Goal: Task Accomplishment & Management: Use online tool/utility

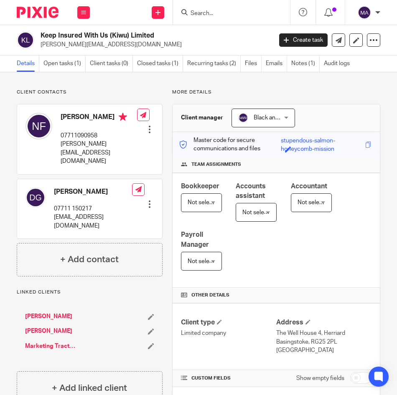
click at [216, 14] on input "Search" at bounding box center [227, 14] width 75 height 8
click at [233, 9] on form at bounding box center [234, 12] width 89 height 10
drag, startPoint x: 227, startPoint y: 13, endPoint x: 143, endPoint y: 5, distance: 84.8
click at [227, 14] on input "Search" at bounding box center [227, 14] width 75 height 8
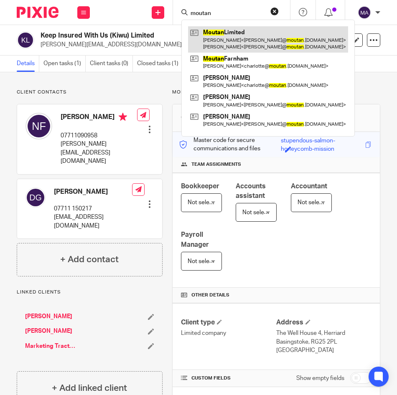
type input "moutan"
click at [210, 33] on link at bounding box center [268, 39] width 160 height 26
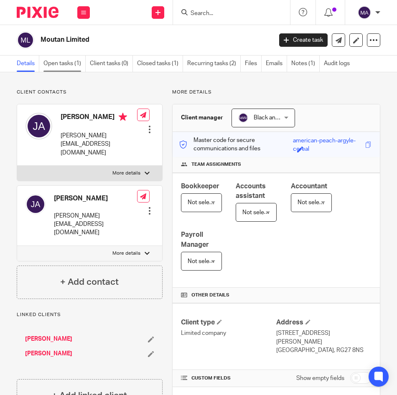
click at [65, 62] on link "Open tasks (1)" at bounding box center [64, 64] width 42 height 16
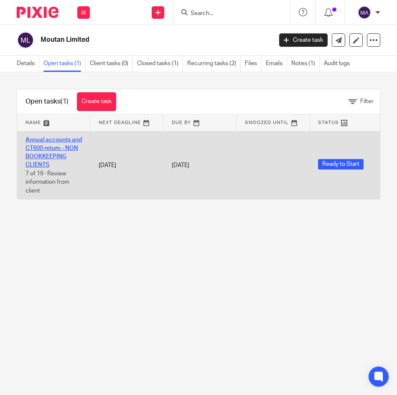
click at [44, 146] on link "Annual accounts and CT600 return - NON BOOKKEEPING CLIENTS" at bounding box center [54, 152] width 56 height 31
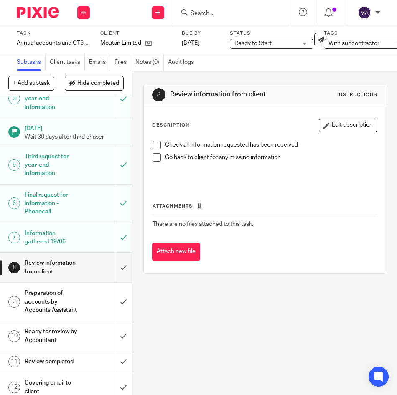
scroll to position [84, 0]
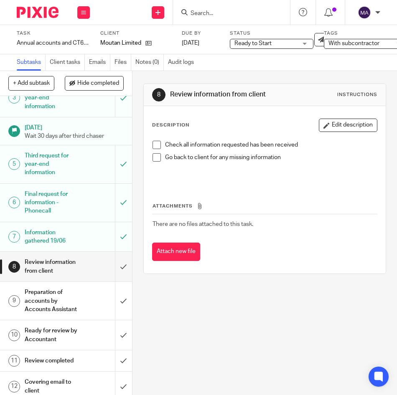
click at [153, 145] on span at bounding box center [157, 145] width 8 height 8
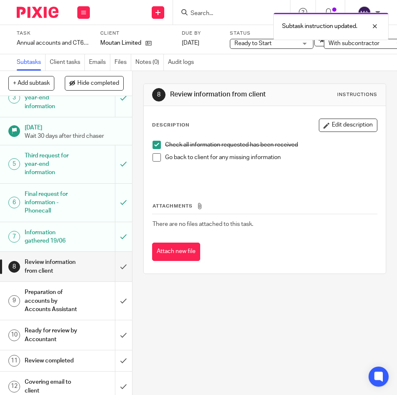
click at [148, 161] on div "Check all information requested has been received Go back to client for any mis…" at bounding box center [264, 161] width 233 height 48
click at [153, 158] on span at bounding box center [157, 157] width 8 height 8
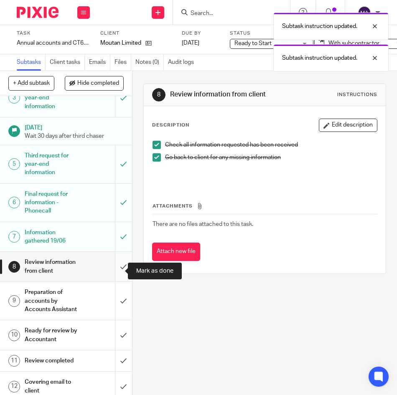
click at [120, 268] on input "submit" at bounding box center [66, 267] width 132 height 30
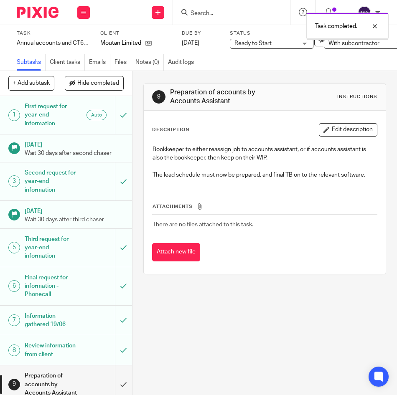
scroll to position [251, 0]
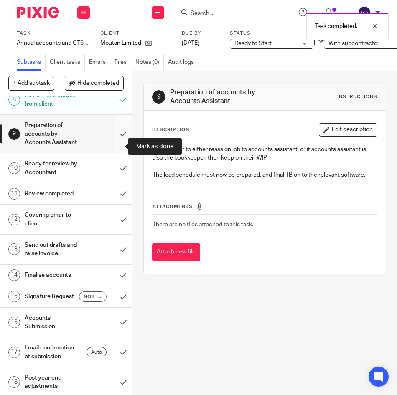
click at [119, 147] on input "submit" at bounding box center [66, 134] width 132 height 38
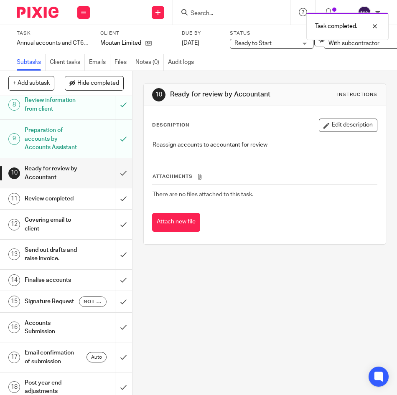
scroll to position [251, 0]
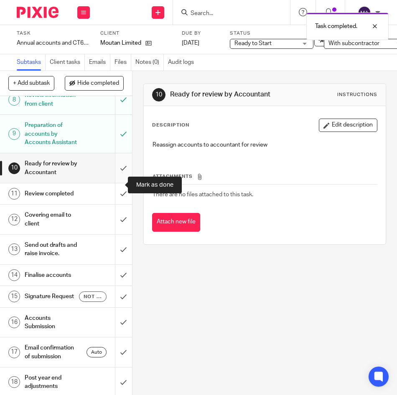
click at [114, 181] on input "submit" at bounding box center [66, 168] width 132 height 30
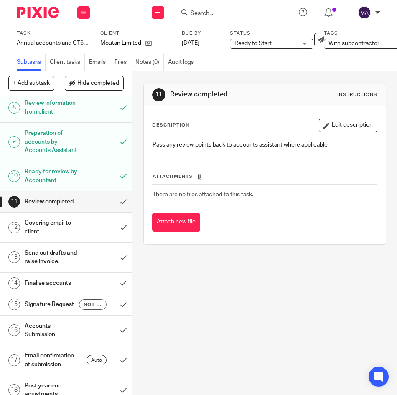
scroll to position [251, 0]
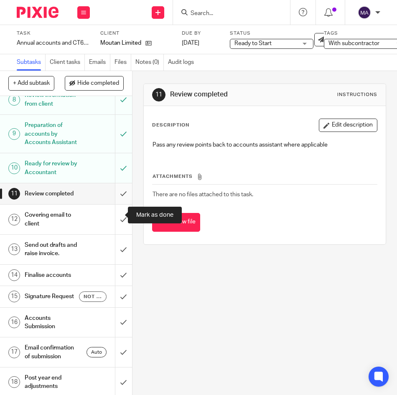
click at [117, 204] on input "submit" at bounding box center [66, 194] width 132 height 21
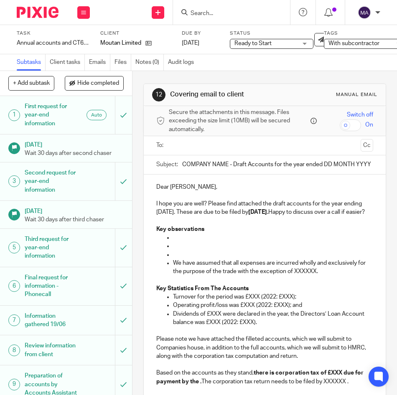
drag, startPoint x: 225, startPoint y: 163, endPoint x: 168, endPoint y: 164, distance: 56.9
click at [168, 164] on div "Subject: COMPANY NAME - Draft Accounts for the year ended DD MONTH YYYY" at bounding box center [264, 165] width 217 height 19
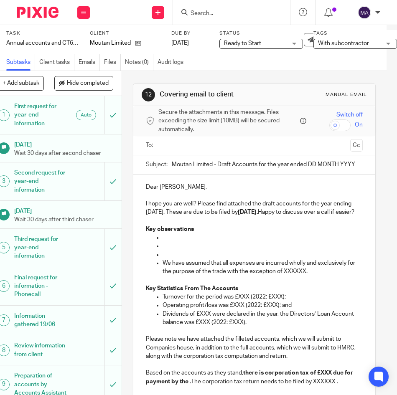
drag, startPoint x: 317, startPoint y: 162, endPoint x: 412, endPoint y: 166, distance: 94.6
click at [397, 166] on html "Work Email Clients Team Reports Settings Work Email Clients Team Reports Settin…" at bounding box center [198, 197] width 397 height 395
type input "Moutan Limited - Draft Accounts for the year ended 30th December 2024"
click at [212, 145] on input "text" at bounding box center [253, 146] width 185 height 10
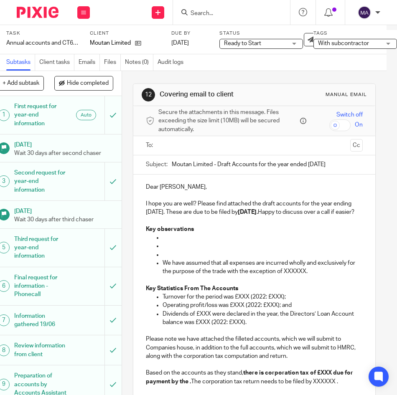
scroll to position [0, 0]
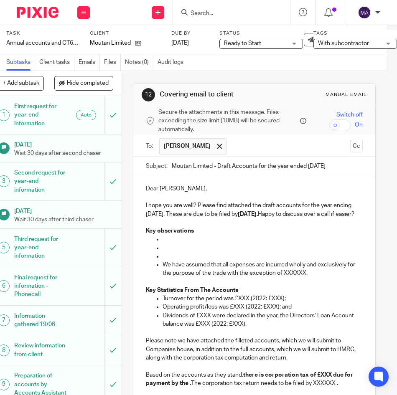
click at [156, 215] on p "I hope you are well? Please find attached the draft accounts for the year endin…" at bounding box center [254, 210] width 217 height 17
click at [258, 212] on strong "30 Sep 2025." at bounding box center [248, 215] width 20 height 6
click at [172, 244] on p at bounding box center [263, 239] width 200 height 8
click at [163, 244] on p at bounding box center [263, 239] width 200 height 8
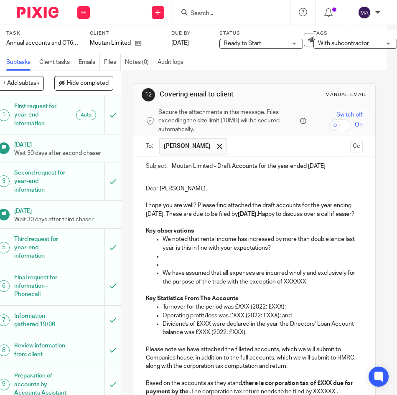
click at [228, 261] on p at bounding box center [263, 257] width 200 height 8
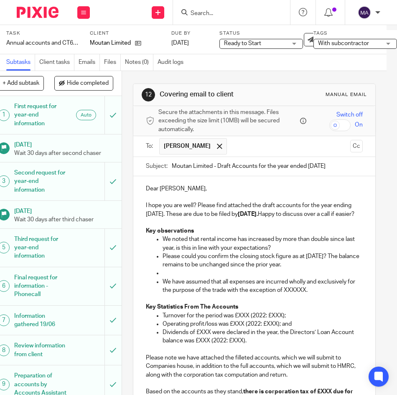
click at [190, 278] on p at bounding box center [263, 273] width 200 height 8
drag, startPoint x: 194, startPoint y: 287, endPoint x: 187, endPoint y: 284, distance: 7.9
click at [195, 287] on p "We have assumed that all expenses are incurred wholly and exclusively for the p…" at bounding box center [263, 286] width 200 height 17
click at [190, 278] on p "After" at bounding box center [263, 273] width 200 height 8
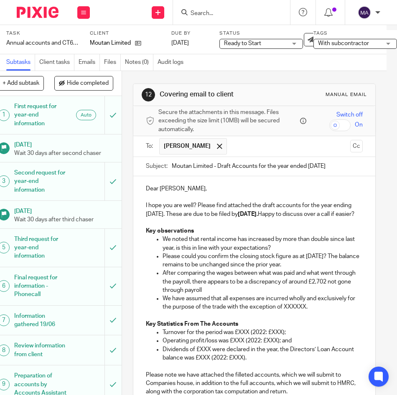
click at [246, 294] on p "After comparing the wages between what was paid and what went through the payro…" at bounding box center [263, 282] width 200 height 26
click at [227, 295] on p "After comparing the wages between what was paid and what went through the payro…" at bounding box center [263, 282] width 200 height 26
click at [242, 304] on p "We have assumed that all expenses are incurred wholly and exclusively for the p…" at bounding box center [263, 303] width 200 height 17
click at [238, 295] on p "After comparing the wages between what was paid and what went through the payro…" at bounding box center [263, 282] width 200 height 26
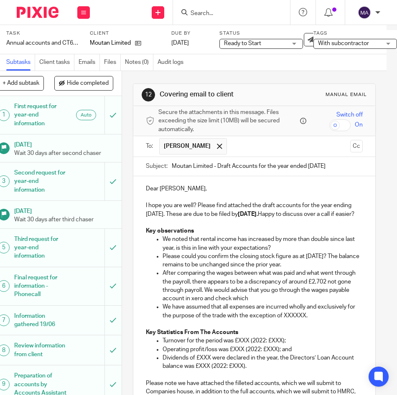
drag, startPoint x: 294, startPoint y: 306, endPoint x: 223, endPoint y: 297, distance: 71.6
click at [223, 297] on p "After comparing the wages between what was paid and what went through the payro…" at bounding box center [263, 286] width 200 height 34
click at [323, 319] on p "We have assumed that all expenses are incurred wholly and exclusively for the p…" at bounding box center [263, 311] width 200 height 17
click at [307, 298] on p "After comparing the wages between what was paid and what went through the payro…" at bounding box center [263, 286] width 200 height 34
click at [304, 303] on p "After comparing the wages between what was paid and what went through the payro…" at bounding box center [263, 286] width 200 height 34
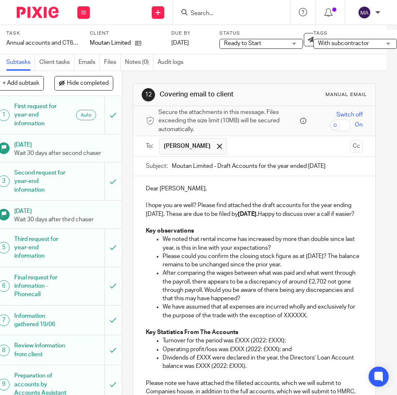
click at [298, 303] on p "After comparing the wages between what was paid and what went through the payro…" at bounding box center [263, 286] width 200 height 34
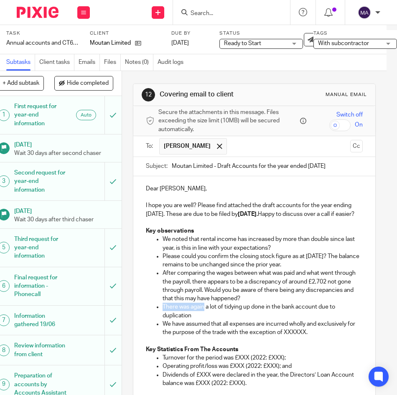
drag, startPoint x: 197, startPoint y: 316, endPoint x: 168, endPoint y: 306, distance: 30.1
click at [155, 310] on ul "We noted that rental income has increased by more than double since last year, …" at bounding box center [254, 286] width 217 height 102
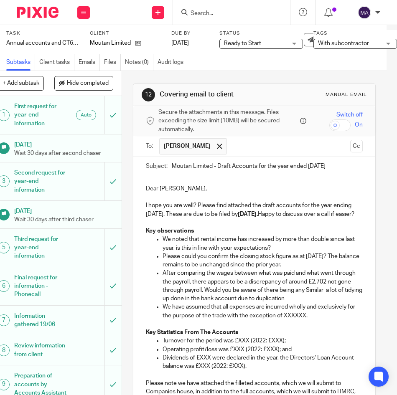
click at [324, 301] on p "After comparing the wages between what was paid and what went through the payro…" at bounding box center [263, 286] width 200 height 34
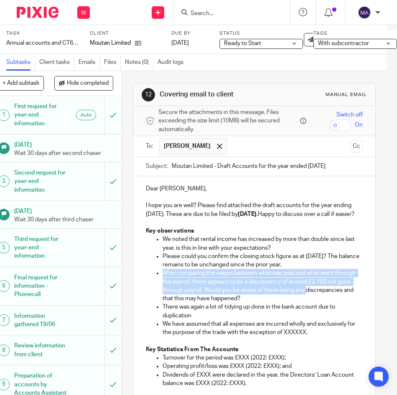
click at [190, 319] on p "There was again a lot of tidying up done in the bank account due to duplication" at bounding box center [263, 311] width 200 height 17
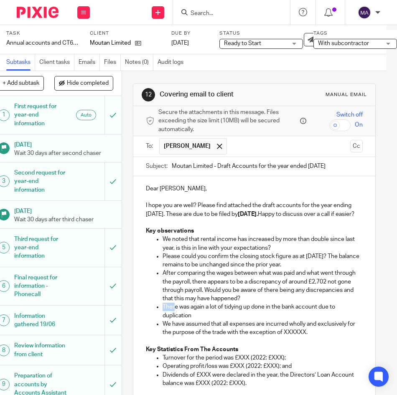
drag, startPoint x: 166, startPoint y: 316, endPoint x: 153, endPoint y: 314, distance: 14.0
click at [153, 314] on ul "We noted that rental income has increased by more than double since last year, …" at bounding box center [254, 286] width 217 height 102
click at [341, 315] on p "Similar to last year there was a lot of tidying up done in the bank account due…" at bounding box center [263, 311] width 200 height 17
click at [343, 316] on p "Similar to last year there was a lot of tidying up done in the bank account due…" at bounding box center [263, 311] width 200 height 17
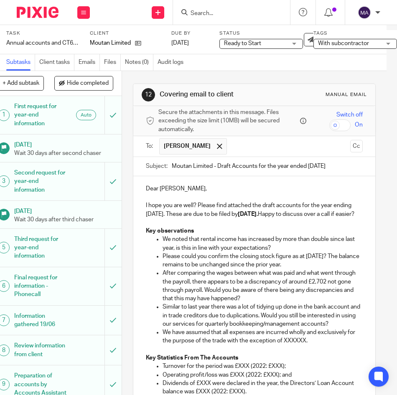
click at [298, 342] on p "We have assumed that all expenses are incurred wholly and exclusively for the p…" at bounding box center [263, 337] width 200 height 17
drag, startPoint x: 285, startPoint y: 349, endPoint x: 306, endPoint y: 354, distance: 21.4
click at [306, 346] on p "We have assumed that all expenses are incurred wholly and exclusively for the p…" at bounding box center [263, 337] width 200 height 17
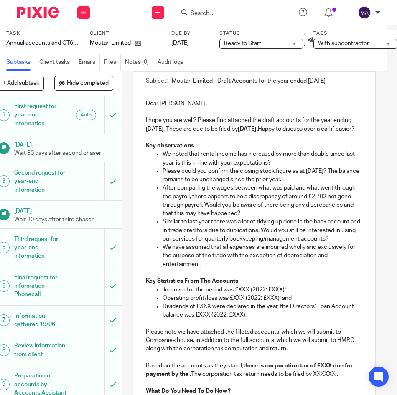
scroll to position [125, 0]
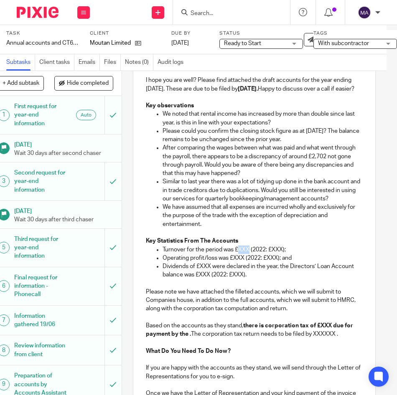
drag, startPoint x: 230, startPoint y: 255, endPoint x: 240, endPoint y: 258, distance: 10.5
click at [240, 254] on p "Turnover for the period was £XXX (2022: £XXX);" at bounding box center [263, 250] width 200 height 8
click at [268, 254] on p "Turnover for the period was £589,085 (2022: £XXX);" at bounding box center [263, 250] width 200 height 8
drag, startPoint x: 196, startPoint y: 266, endPoint x: 209, endPoint y: 268, distance: 13.1
click at [209, 263] on p "Operating profit/loss was £XXX (2022: £XXX); and" at bounding box center [263, 258] width 200 height 8
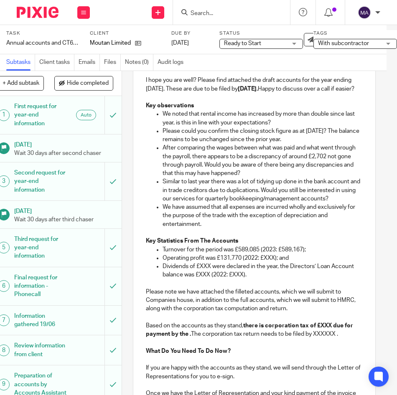
click at [244, 263] on p "Operating profit was £131,770 (2022: £XXX); and" at bounding box center [263, 258] width 200 height 8
click at [247, 263] on p "Operating profit was £131,770 (2022: £XXX); and" at bounding box center [263, 258] width 200 height 8
drag, startPoint x: 214, startPoint y: 297, endPoint x: 206, endPoint y: 283, distance: 16.1
click at [214, 296] on p "Please note we have attached the filleted accounts, which we will submit to Com…" at bounding box center [254, 301] width 217 height 26
click at [191, 274] on p "Dividends of £XXX were declared in the year, the Directors’ Loan Account balanc…" at bounding box center [263, 271] width 200 height 17
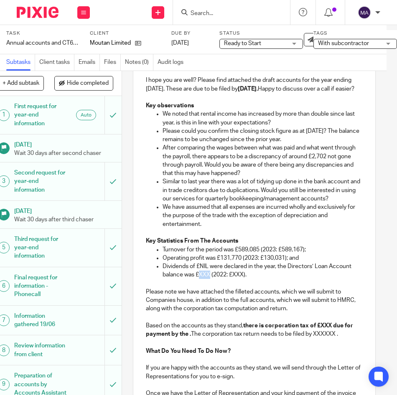
drag, startPoint x: 192, startPoint y: 285, endPoint x: 201, endPoint y: 284, distance: 8.8
click at [201, 280] on p "Dividends of £NIL were declared in the year, the Directors’ Loan Account balanc…" at bounding box center [263, 271] width 200 height 17
click at [225, 280] on p "Dividends of £NIL were declared in the year, the Directors’ Loan Account balanc…" at bounding box center [263, 271] width 200 height 17
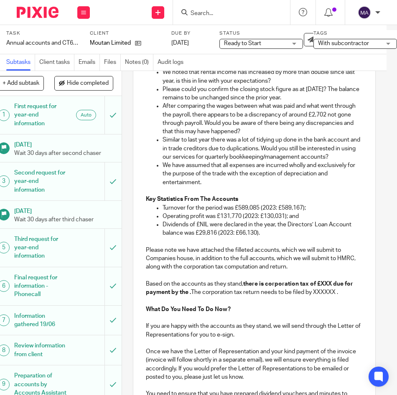
click at [252, 292] on strong "there is corporation tax of £XXX due for payment by the ." at bounding box center [250, 288] width 209 height 14
drag, startPoint x: 313, startPoint y: 290, endPoint x: 324, endPoint y: 293, distance: 10.9
click at [324, 293] on strong "there is corporation tax of £XXX due for payment by the ." at bounding box center [250, 288] width 209 height 14
click at [201, 296] on strong "there is corporation tax of £26,485.71 due for payment by the ." at bounding box center [253, 288] width 214 height 14
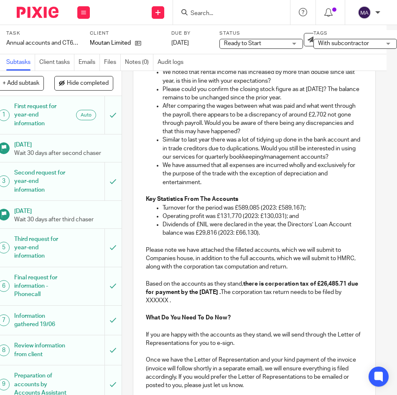
click at [169, 306] on p "Based on the accounts as they stand, there is corporation tax of £26,485.71 due…" at bounding box center [254, 293] width 217 height 26
drag, startPoint x: 174, startPoint y: 311, endPoint x: 194, endPoint y: 312, distance: 19.7
click at [194, 306] on p "Based on the accounts as they stand, there is corporation tax of £26,485.71 due…" at bounding box center [254, 293] width 217 height 26
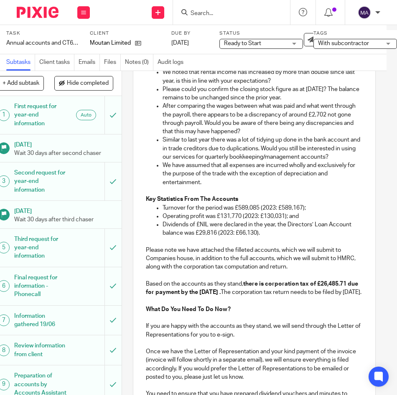
scroll to position [334, 0]
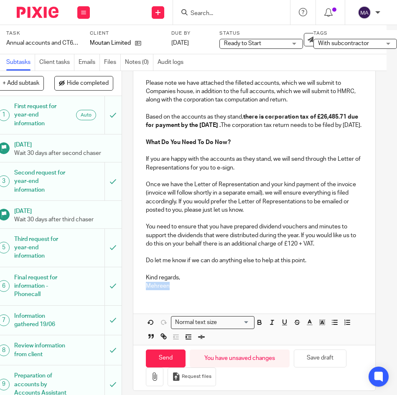
drag, startPoint x: 178, startPoint y: 309, endPoint x: 128, endPoint y: 308, distance: 50.2
click at [133, 297] on div "Dear Jason, I hope you are well? Please find attached the draft accounts for th…" at bounding box center [254, 69] width 242 height 455
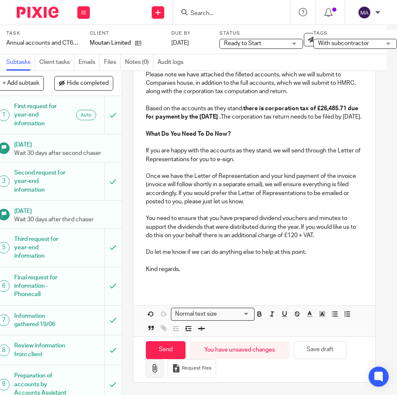
scroll to position [366, 0]
click at [150, 365] on icon "button" at bounding box center [154, 369] width 8 height 8
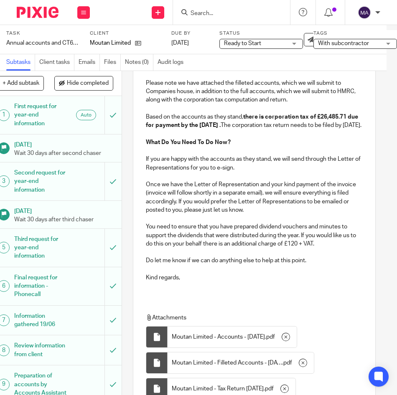
scroll to position [84, 0]
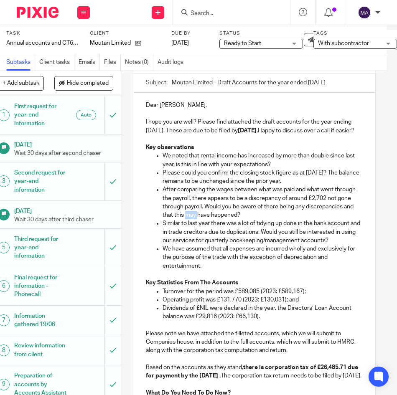
drag, startPoint x: 238, startPoint y: 222, endPoint x: 228, endPoint y: 220, distance: 10.6
click at [228, 219] on p "After comparing the wages between what was paid and what went through the payro…" at bounding box center [263, 203] width 200 height 34
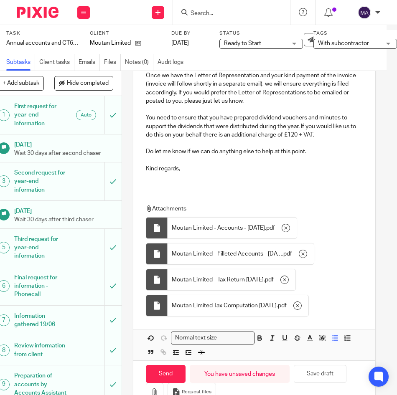
scroll to position [492, 0]
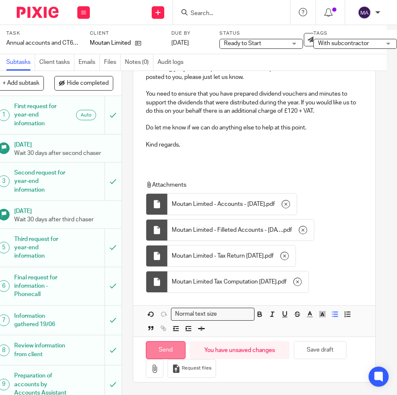
click at [157, 342] on input "Send" at bounding box center [166, 351] width 40 height 18
type input "Sent"
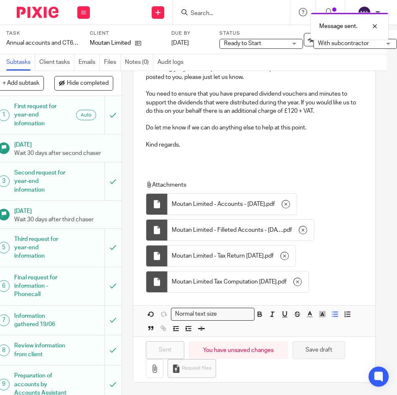
click at [329, 348] on button "Save draft" at bounding box center [319, 351] width 53 height 18
